Goal: Navigation & Orientation: Find specific page/section

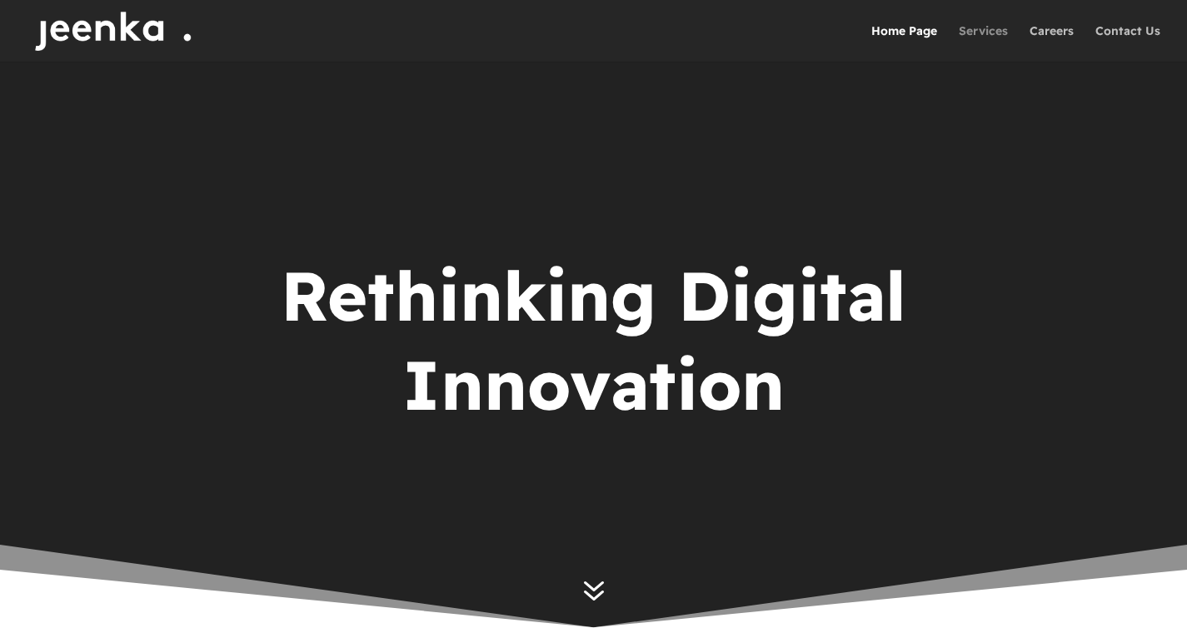
click at [990, 36] on link "Services" at bounding box center [983, 43] width 49 height 37
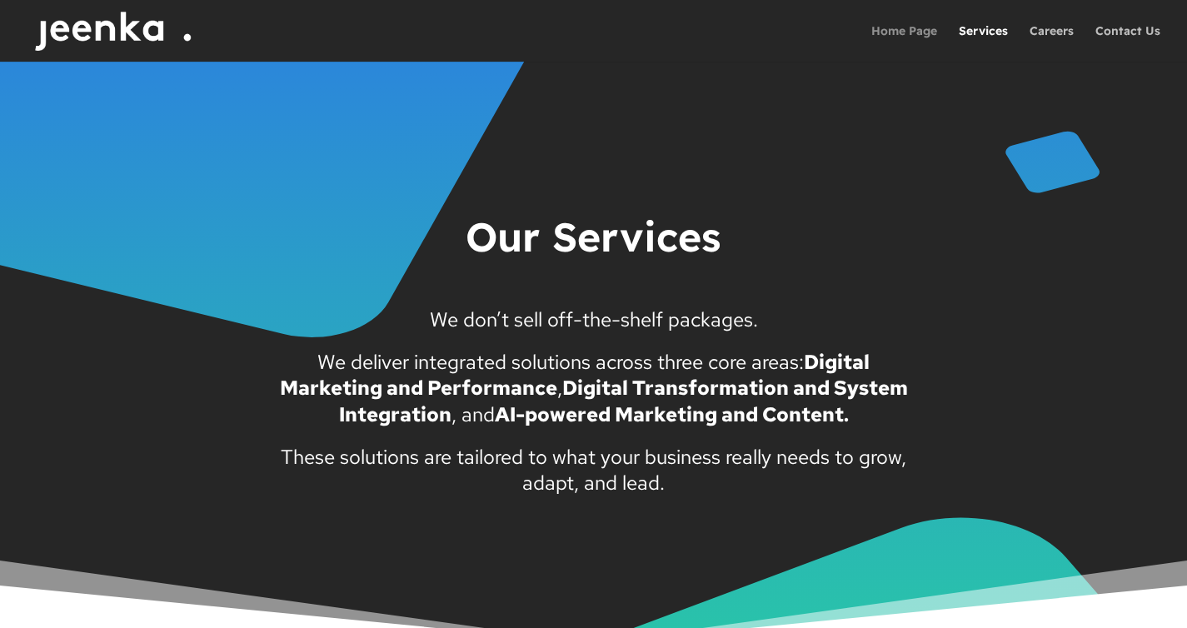
click at [915, 40] on link "Home Page" at bounding box center [904, 43] width 66 height 37
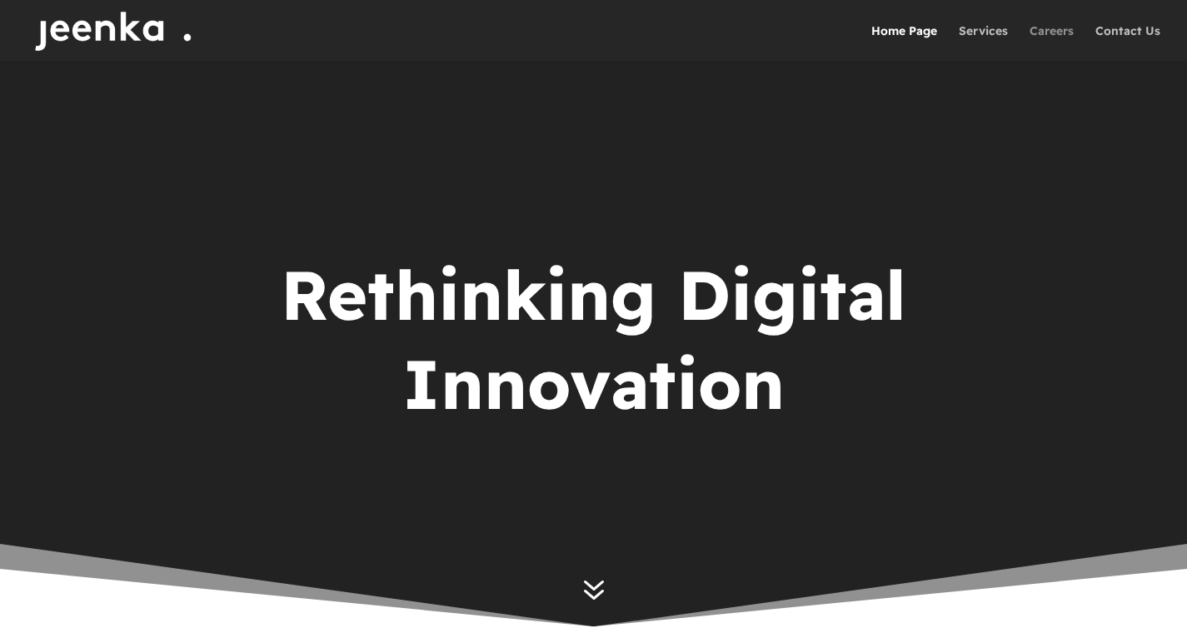
click at [1074, 33] on link "Careers" at bounding box center [1051, 43] width 44 height 37
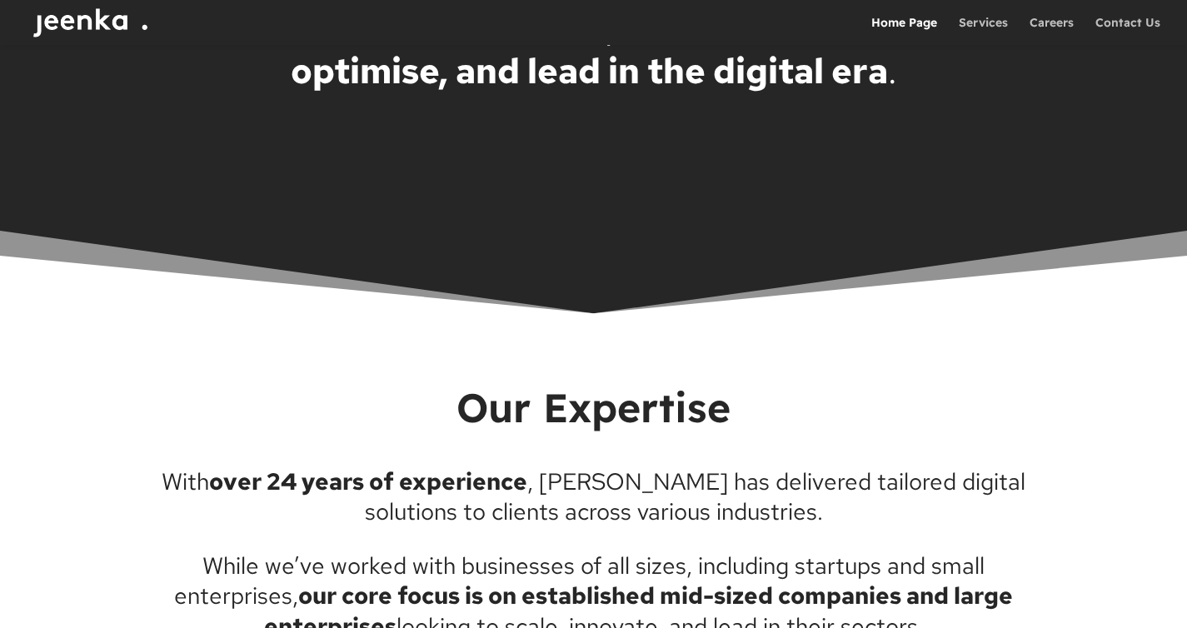
scroll to position [3132, 0]
